Goal: Find specific page/section: Find specific page/section

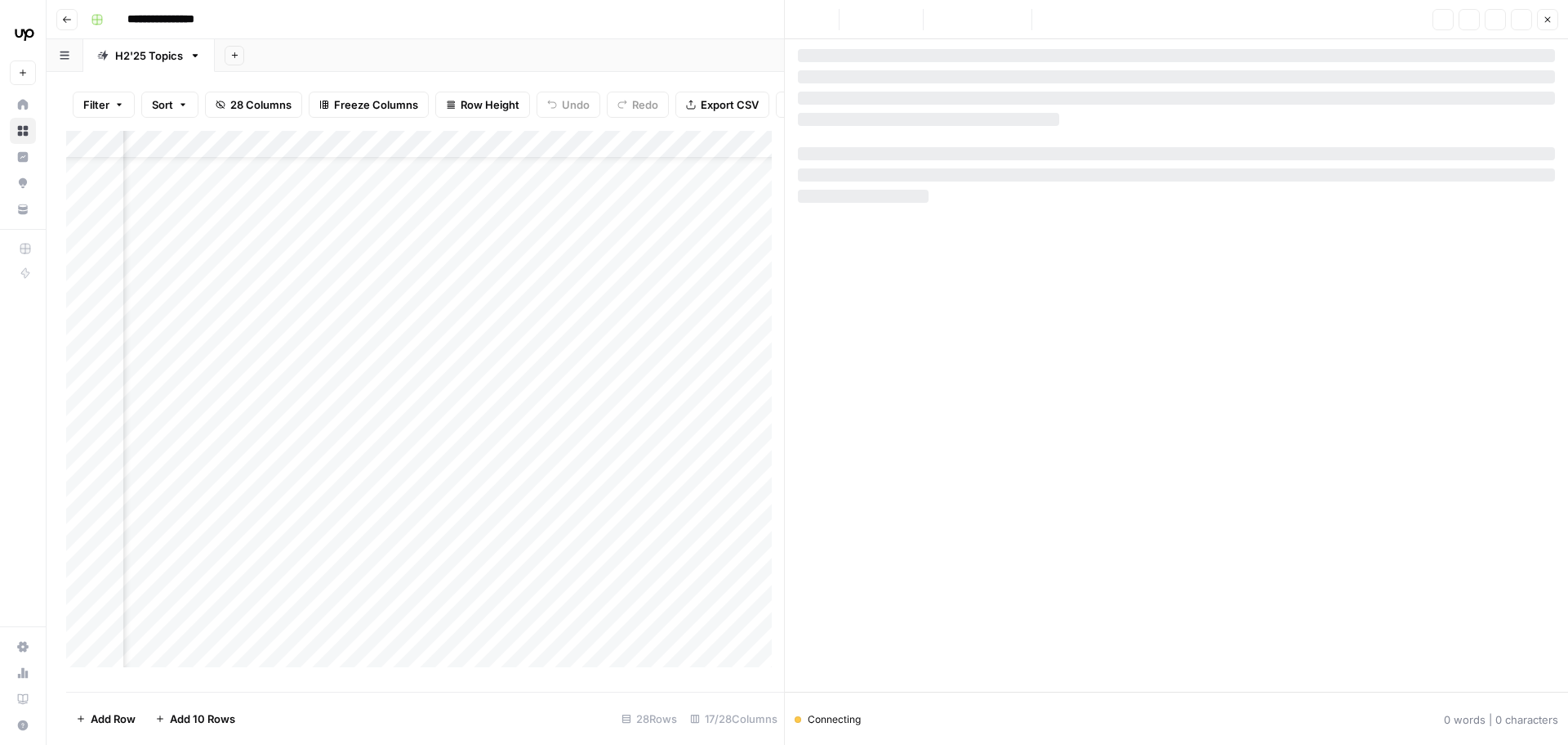
click at [22, 68] on button "New" at bounding box center [22, 72] width 26 height 24
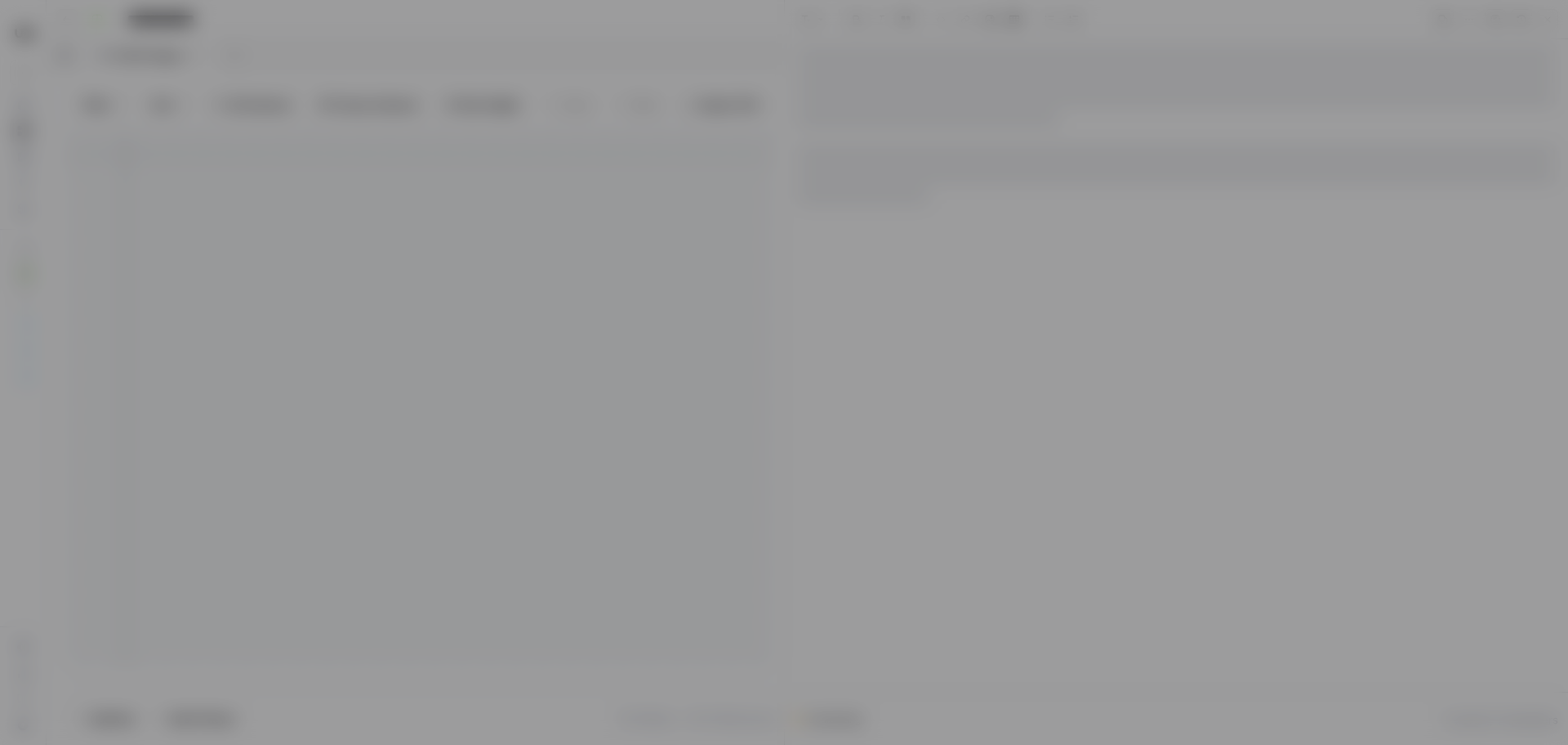
scroll to position [85, 200]
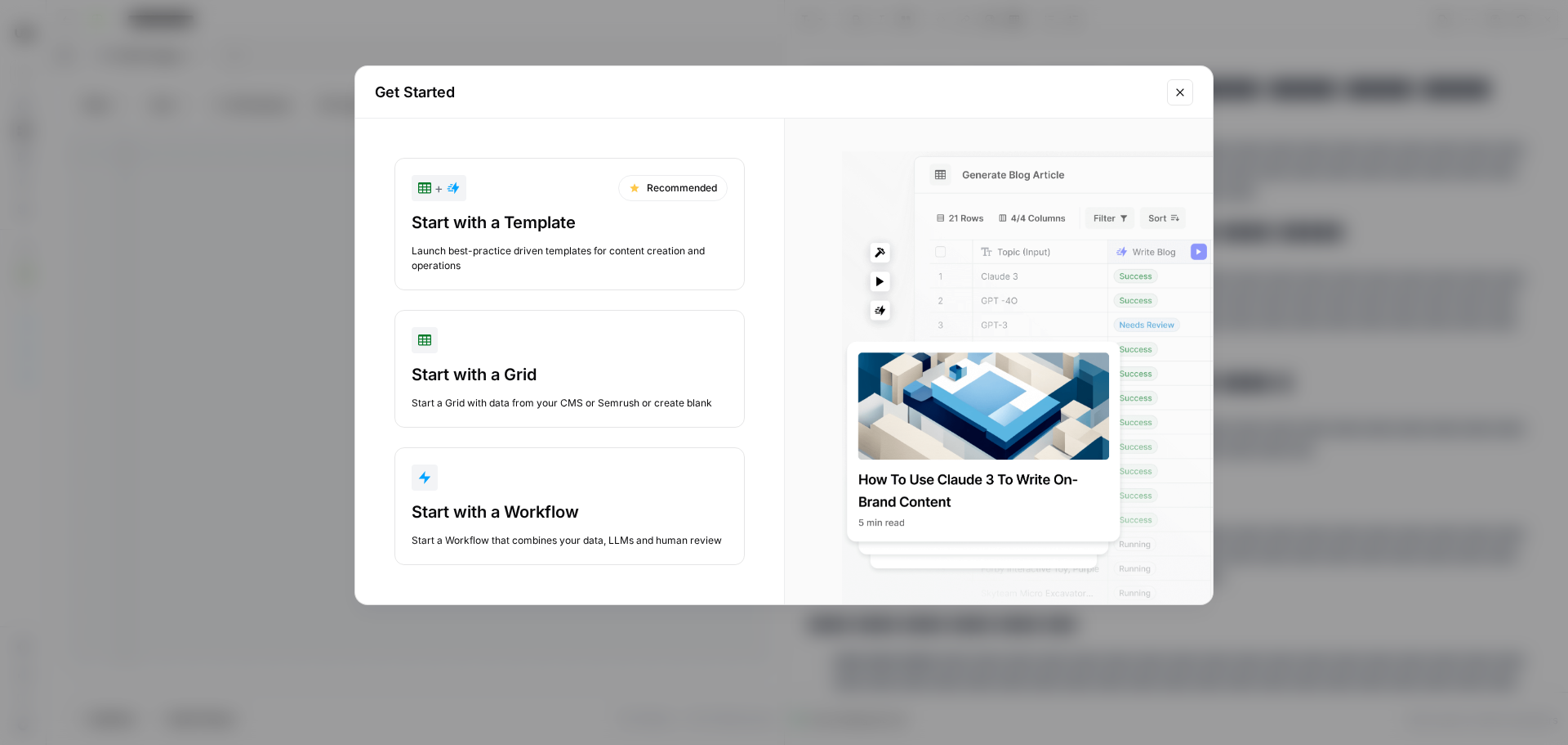
click at [1189, 91] on button "Close modal" at bounding box center [1180, 92] width 26 height 26
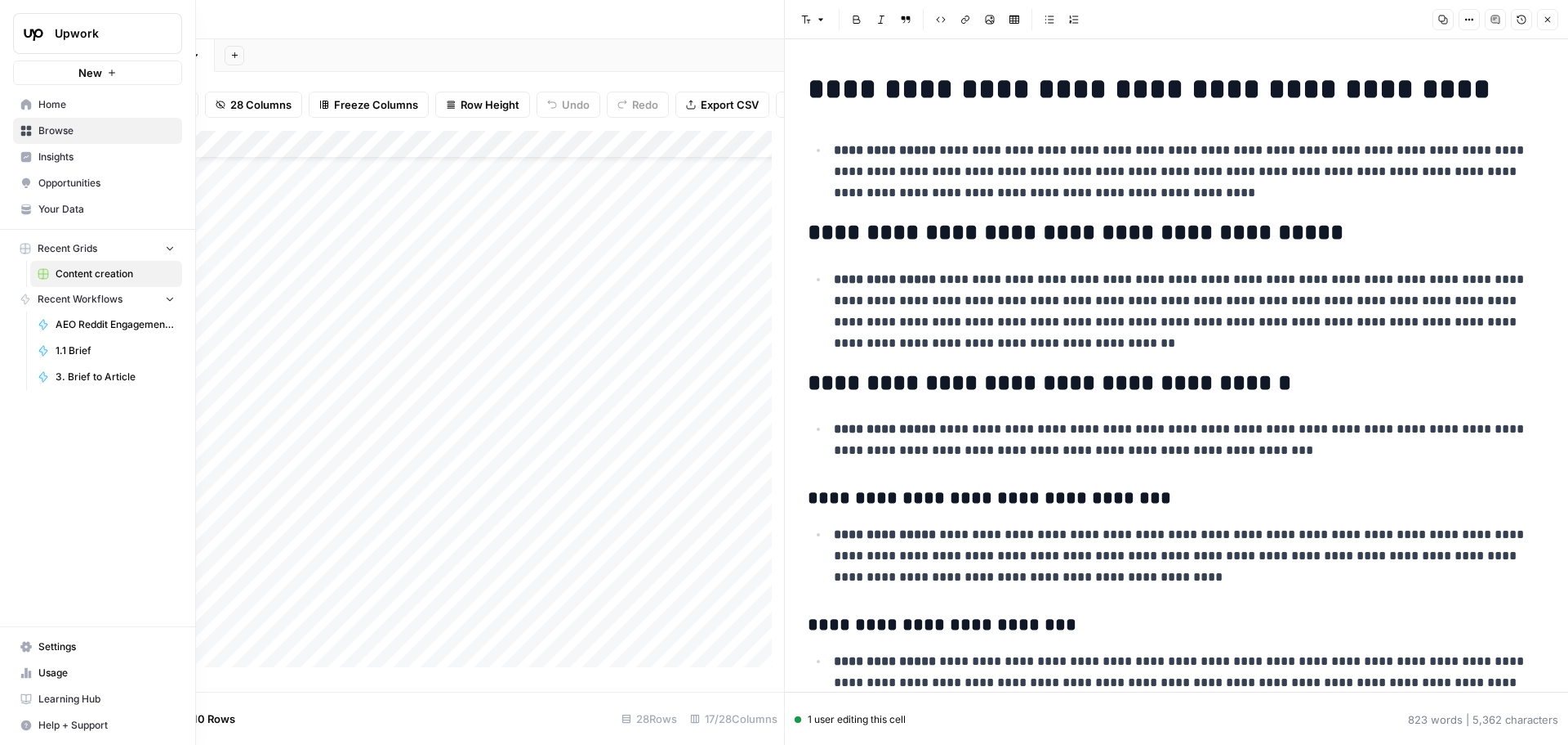
click at [66, 154] on span "Insights" at bounding box center [106, 156] width 136 height 15
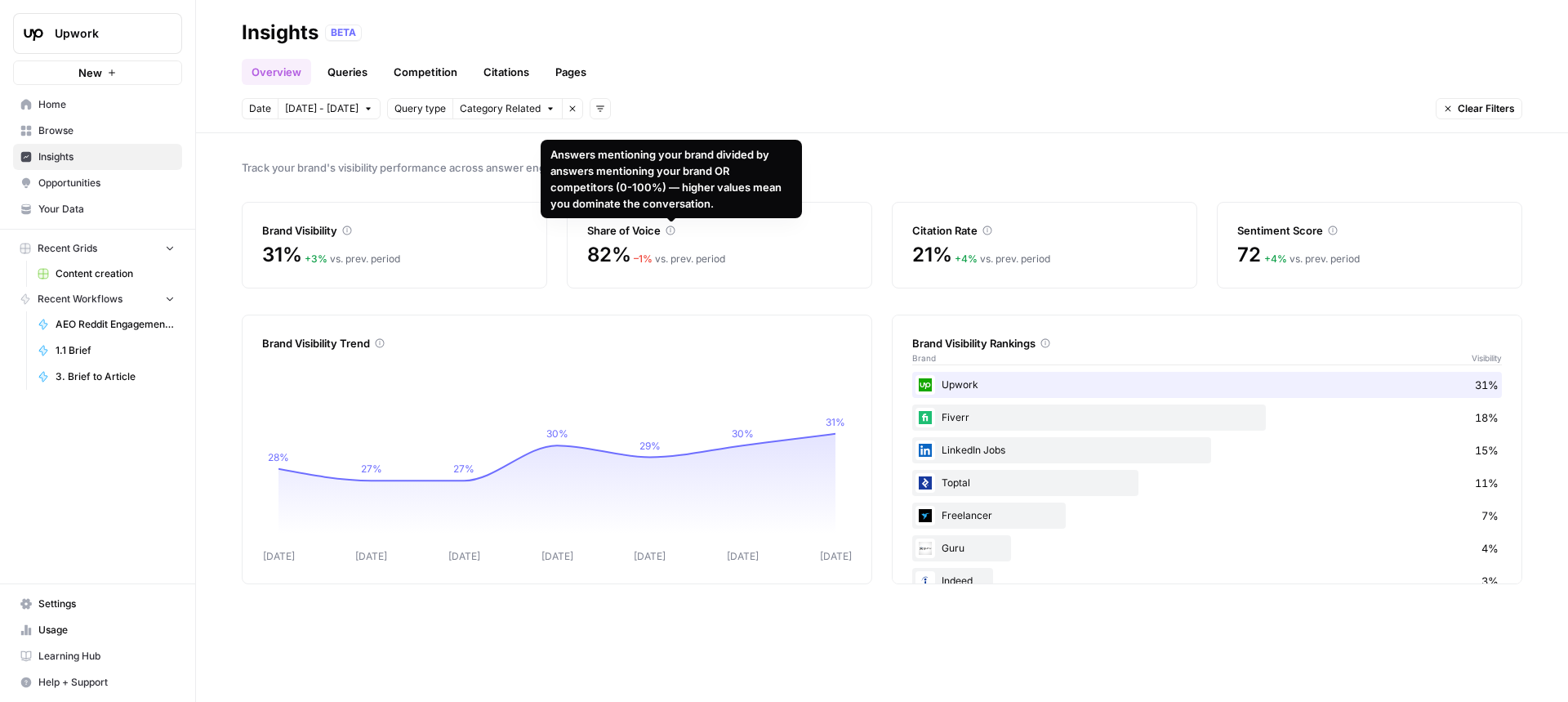
click at [671, 230] on icon at bounding box center [670, 230] width 9 height 9
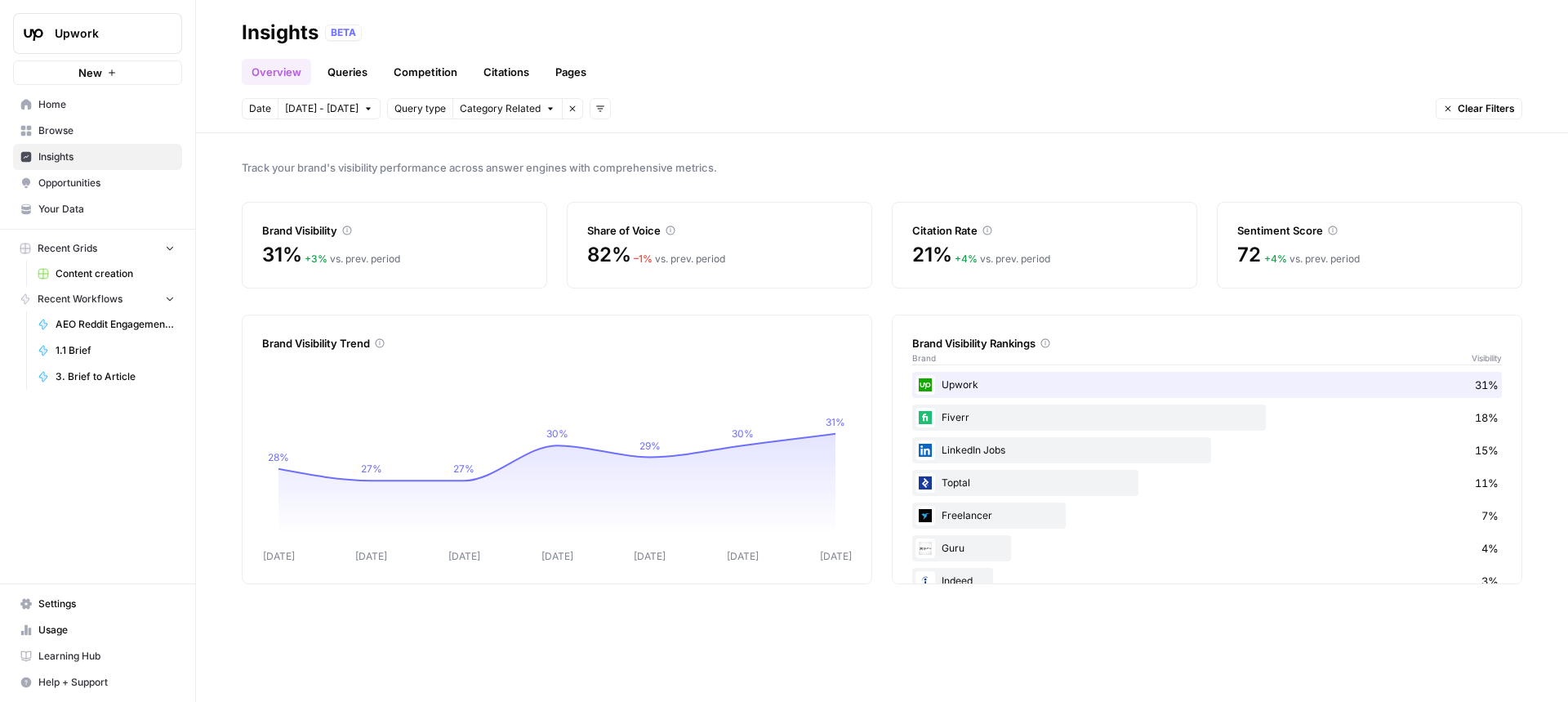
click at [671, 230] on icon at bounding box center [670, 230] width 9 height 9
